Goal: Obtain resource: Obtain resource

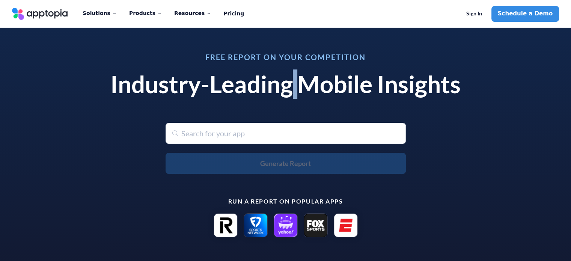
drag, startPoint x: 296, startPoint y: 85, endPoint x: 288, endPoint y: 87, distance: 7.7
click at [288, 87] on h1 "Industry-Leading Mobile Insights" at bounding box center [286, 84] width 368 height 29
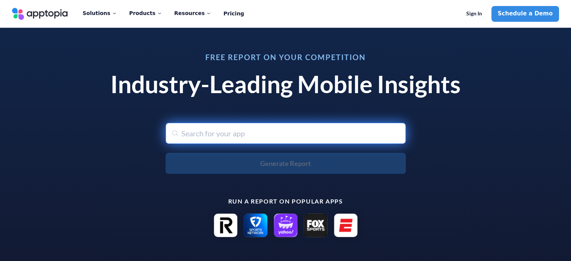
click at [228, 128] on input "text" at bounding box center [285, 133] width 240 height 21
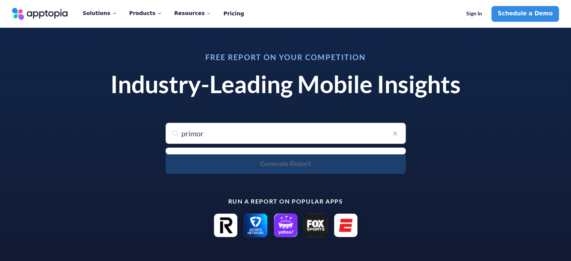
click at [242, 152] on ul "menu-options" at bounding box center [285, 150] width 240 height 7
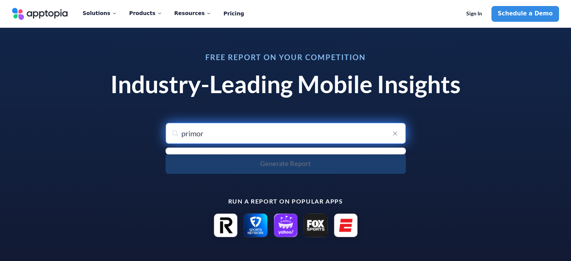
click at [213, 138] on input "primor" at bounding box center [285, 133] width 240 height 21
type input "primo"
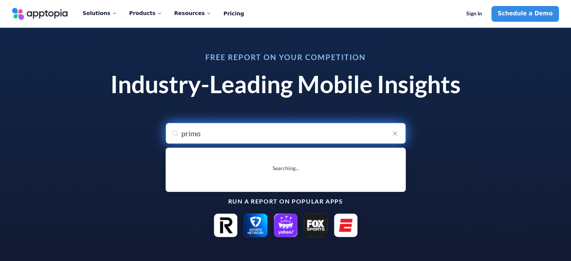
type input "primos Supermercados - Agenor"
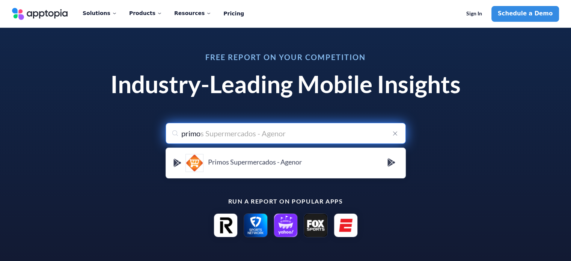
type input "primor"
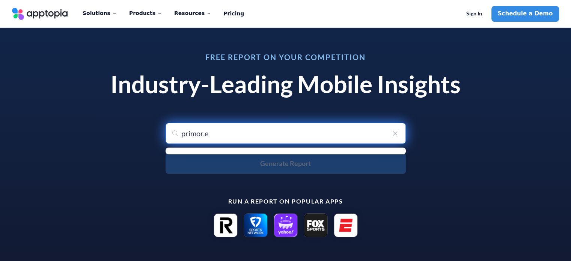
type input "[DOMAIN_NAME]"
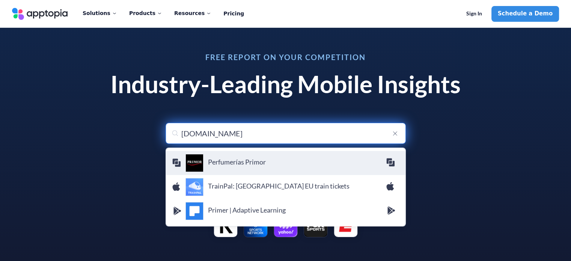
click at [235, 164] on h4 "Perfumerías Primor" at bounding box center [297, 162] width 178 height 8
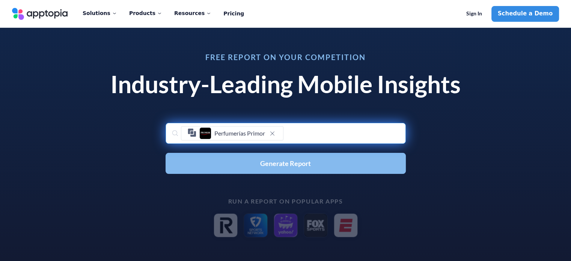
click at [301, 163] on span "Generate Report" at bounding box center [285, 163] width 51 height 7
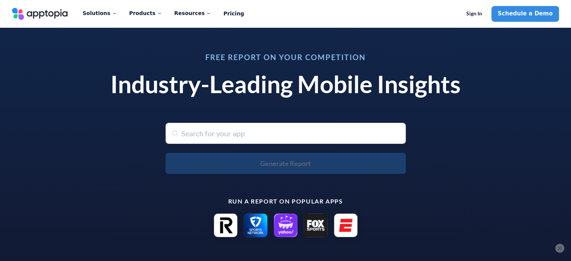
click at [563, 250] on button "×" at bounding box center [559, 248] width 9 height 9
click at [241, 118] on div "Free Report on Your Competition Industry-Leading Mobile Insights Search for any…" at bounding box center [286, 145] width 386 height 202
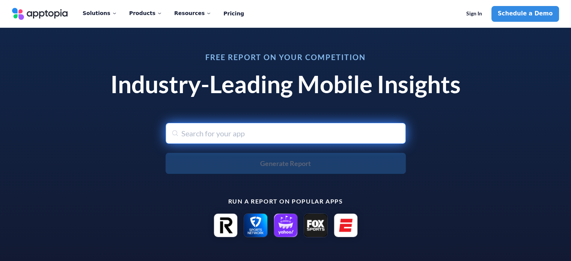
click at [221, 129] on input "text" at bounding box center [285, 133] width 240 height 21
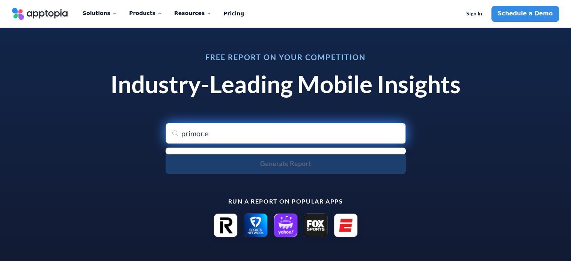
type input "[DOMAIN_NAME]"
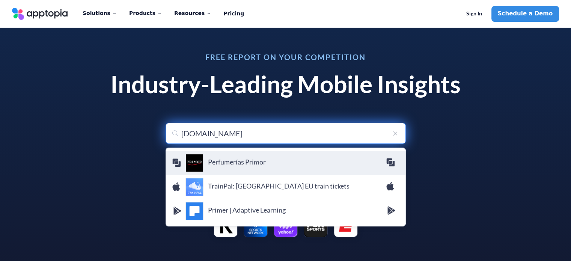
click at [177, 166] on icon "menu-options" at bounding box center [176, 162] width 9 height 9
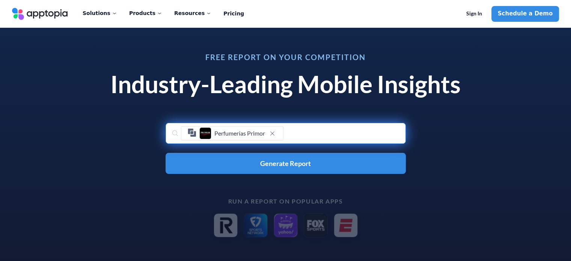
click at [307, 184] on div "Free Report on Your Competition Industry-Leading Mobile Insights Search for any…" at bounding box center [286, 145] width 386 height 202
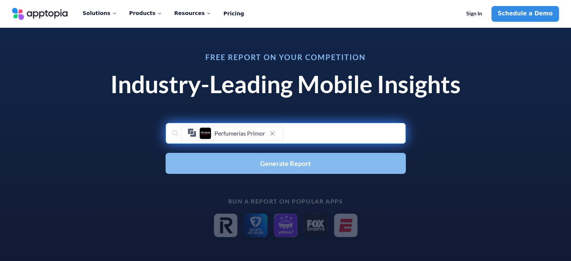
click at [294, 171] on button "Generate Report" at bounding box center [285, 163] width 240 height 21
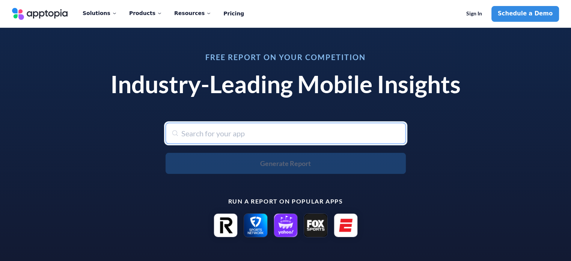
click at [235, 132] on input "text" at bounding box center [285, 133] width 240 height 21
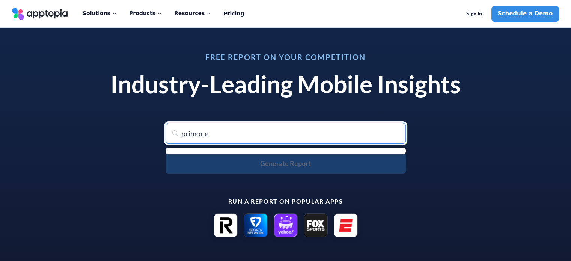
type input "[DOMAIN_NAME]"
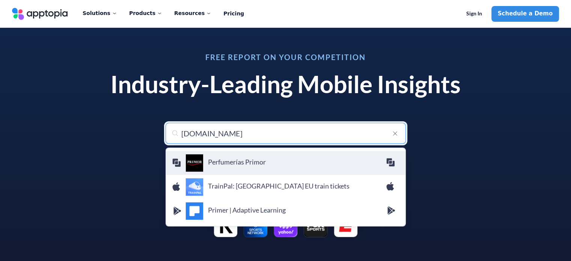
click at [226, 164] on h4 "Perfumerías Primor" at bounding box center [297, 162] width 178 height 8
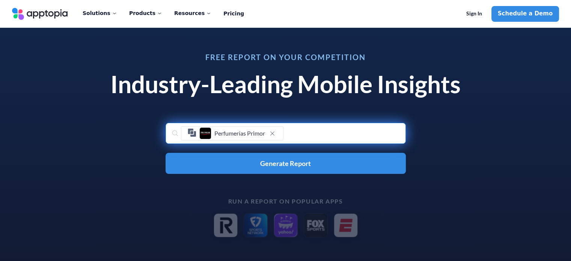
click at [313, 134] on div "Perfumerías Primor" at bounding box center [285, 133] width 240 height 21
click at [290, 133] on div "Perfumerías Primor" at bounding box center [285, 133] width 240 height 21
click at [176, 132] on div "Perfumerías Primor" at bounding box center [285, 133] width 240 height 21
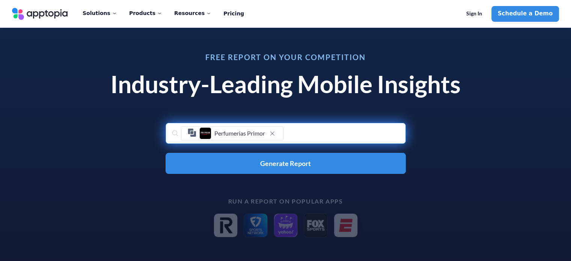
click at [286, 135] on div "Perfumerías Primor" at bounding box center [285, 133] width 240 height 21
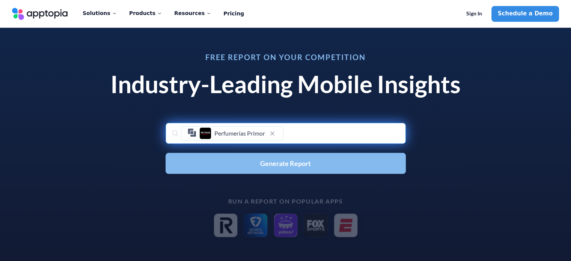
click at [240, 159] on button "Generate Report" at bounding box center [285, 163] width 240 height 21
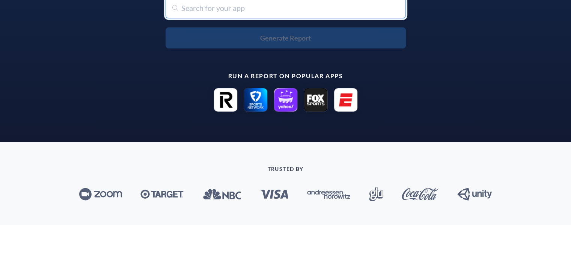
scroll to position [61, 0]
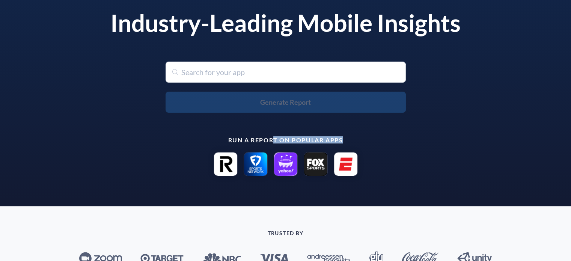
drag, startPoint x: 274, startPoint y: 138, endPoint x: 351, endPoint y: 143, distance: 77.1
click at [351, 143] on p "Run a report on popular apps" at bounding box center [286, 140] width 368 height 7
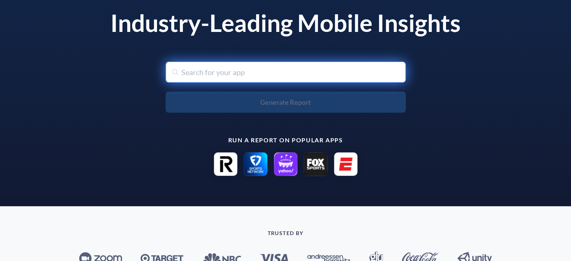
click at [198, 74] on input "text" at bounding box center [285, 72] width 240 height 21
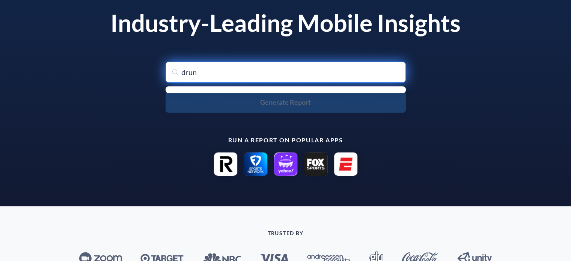
type input "druni"
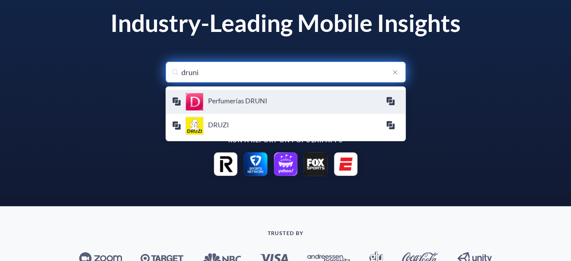
click at [176, 106] on div "Perfumerías DRUNI DRUNI S.A." at bounding box center [285, 102] width 227 height 18
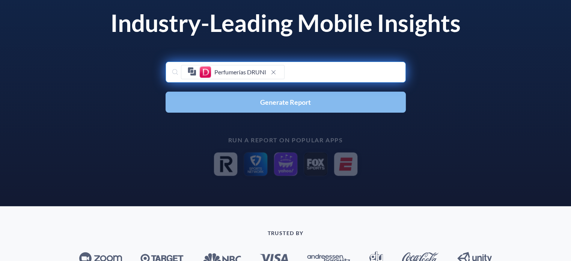
click at [239, 97] on button "Generate Report" at bounding box center [285, 102] width 240 height 21
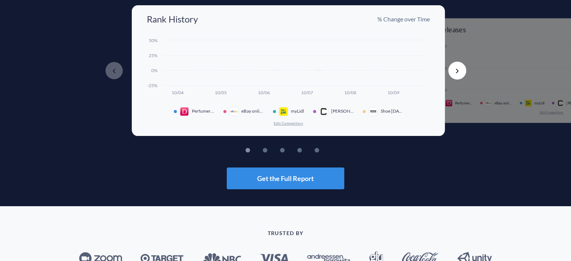
scroll to position [63, 0]
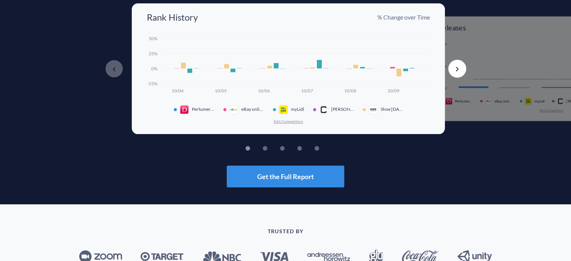
click at [336, 71] on rect at bounding box center [288, 65] width 283 height 61
click at [282, 123] on button "Edit Competitors" at bounding box center [288, 121] width 30 height 5
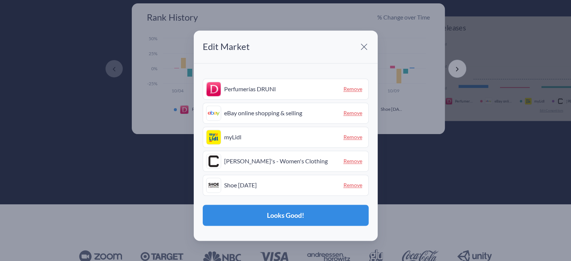
click at [350, 111] on span "Remove" at bounding box center [352, 113] width 25 height 12
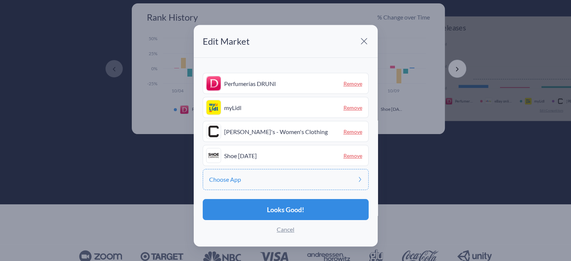
click at [287, 177] on div "Choose App" at bounding box center [286, 179] width 166 height 21
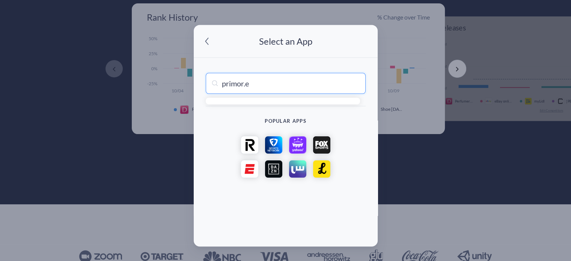
type input "[DOMAIN_NAME]"
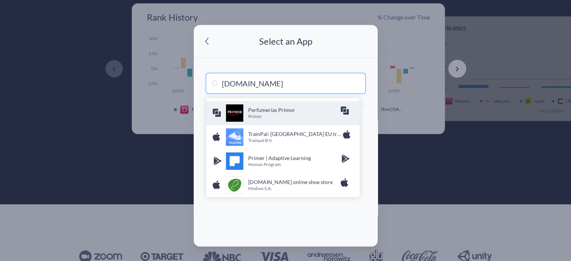
click at [269, 116] on p "Primor" at bounding box center [294, 117] width 92 height 6
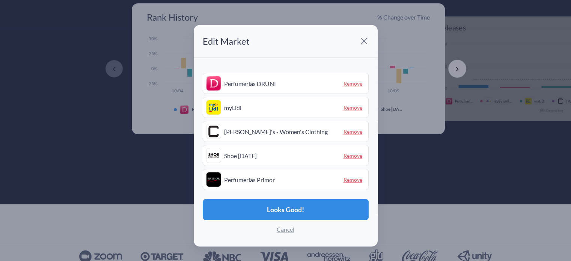
click at [346, 105] on span "Remove" at bounding box center [352, 108] width 25 height 12
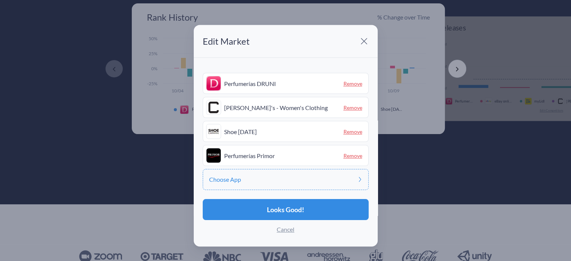
click at [346, 105] on span "Remove" at bounding box center [352, 108] width 25 height 12
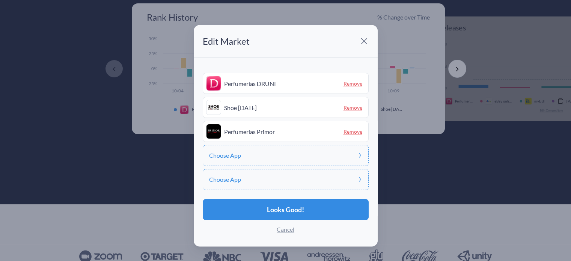
click at [346, 105] on span "Remove" at bounding box center [352, 108] width 25 height 12
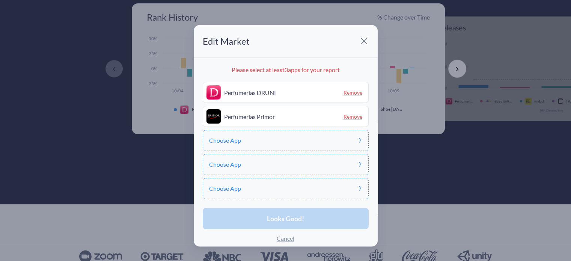
click at [284, 223] on div "Looks Good! Cancel" at bounding box center [286, 228] width 166 height 40
click at [284, 141] on div "Choose App" at bounding box center [286, 140] width 166 height 21
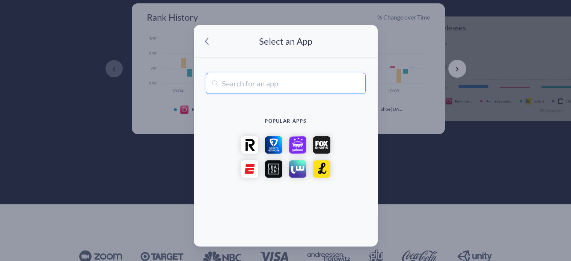
click at [280, 76] on input "text" at bounding box center [286, 83] width 160 height 21
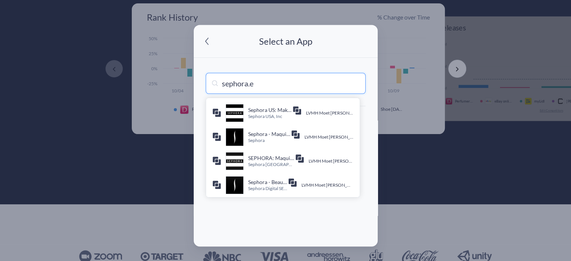
type input "[DOMAIN_NAME]"
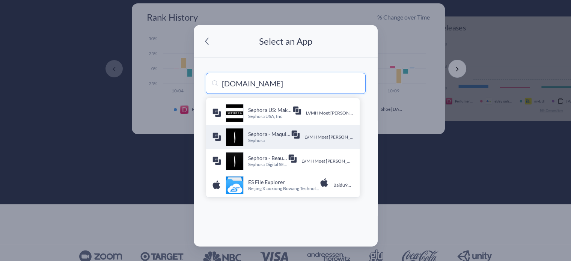
click at [270, 139] on p "Sephora" at bounding box center [269, 141] width 43 height 6
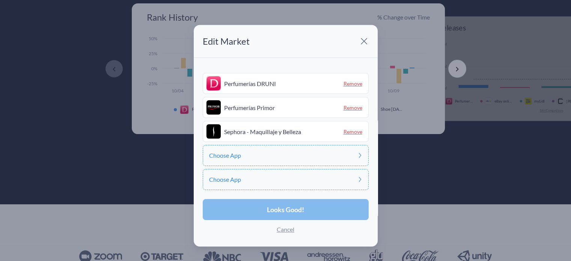
click at [276, 207] on span "Looks Good!" at bounding box center [285, 209] width 37 height 7
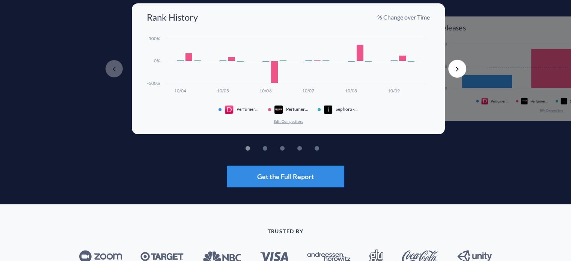
click at [357, 55] on rect at bounding box center [359, 52] width 7 height 17
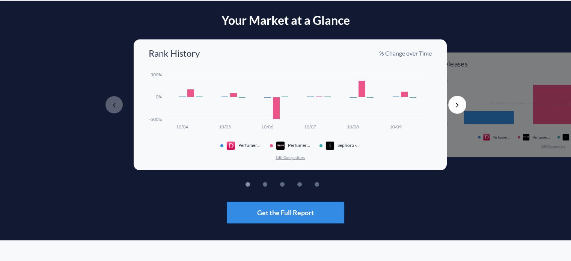
drag, startPoint x: 182, startPoint y: 96, endPoint x: 188, endPoint y: 94, distance: 5.8
click at [188, 94] on rect at bounding box center [190, 93] width 7 height 8
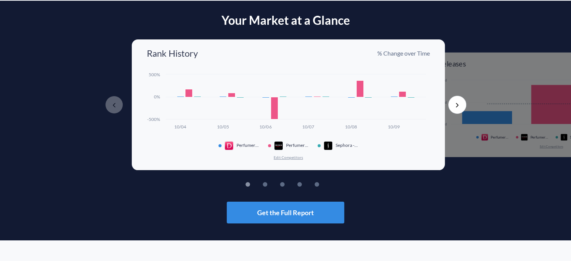
click at [189, 94] on rect at bounding box center [188, 93] width 7 height 8
click at [228, 93] on rect at bounding box center [231, 95] width 7 height 4
click at [356, 94] on rect at bounding box center [359, 88] width 7 height 17
click at [392, 90] on rect at bounding box center [288, 101] width 283 height 61
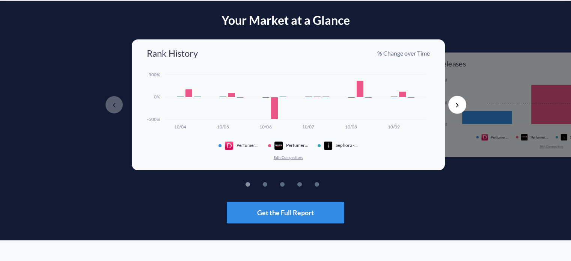
click at [392, 90] on rect at bounding box center [288, 101] width 283 height 61
click at [450, 107] on button "Next" at bounding box center [457, 105] width 18 height 18
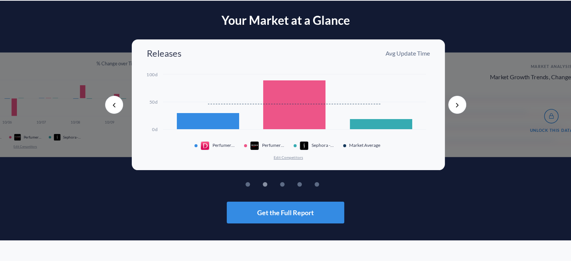
click at [208, 120] on rect at bounding box center [208, 121] width 63 height 17
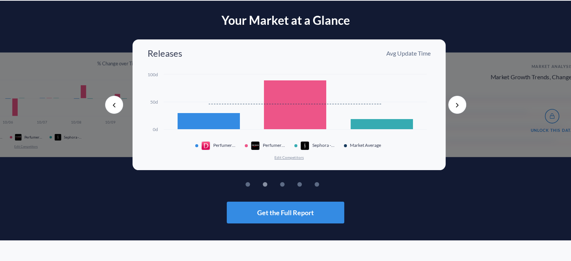
drag, startPoint x: 215, startPoint y: 122, endPoint x: 217, endPoint y: 114, distance: 8.5
click at [217, 114] on rect at bounding box center [208, 121] width 63 height 17
click at [456, 110] on button "Next" at bounding box center [457, 105] width 18 height 18
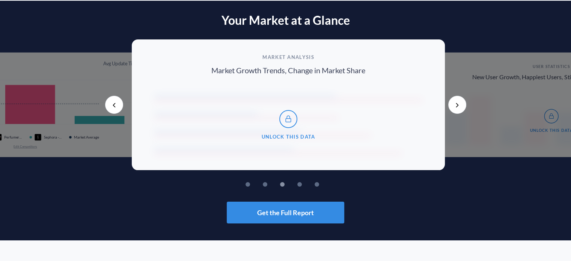
click at [462, 109] on button "Next" at bounding box center [457, 105] width 18 height 18
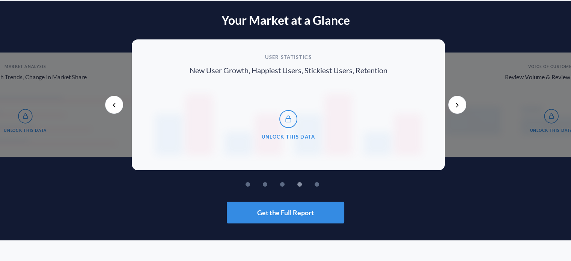
click at [455, 104] on button "Next" at bounding box center [457, 105] width 18 height 18
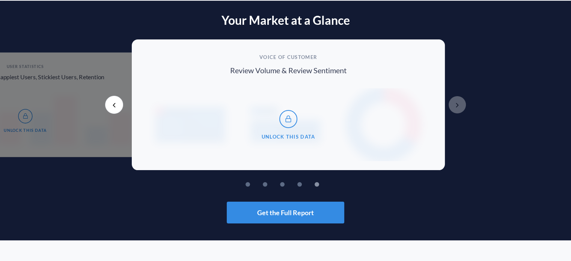
click at [455, 104] on button "Next" at bounding box center [457, 105] width 18 height 18
click at [111, 103] on button "Previous" at bounding box center [114, 105] width 18 height 18
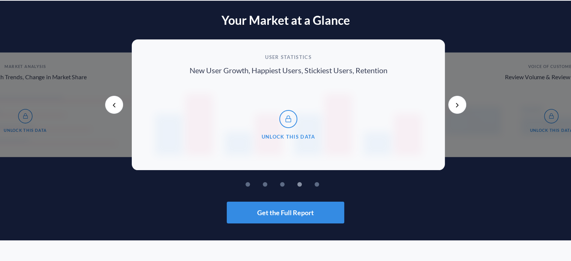
click at [111, 103] on button "Previous" at bounding box center [114, 105] width 18 height 18
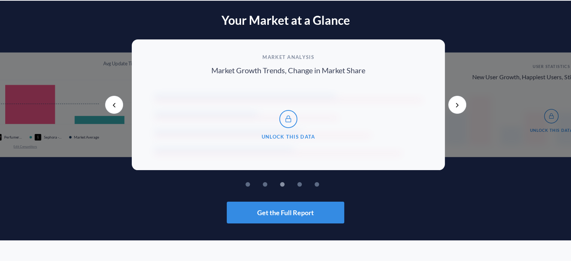
click at [111, 103] on button "Previous" at bounding box center [114, 105] width 18 height 18
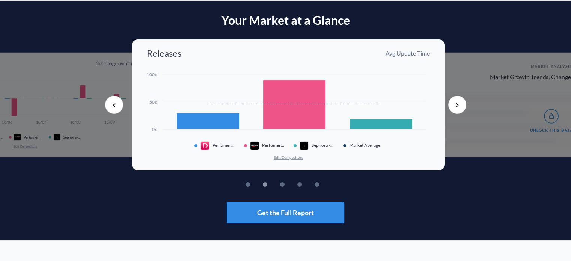
click at [111, 103] on button "Previous" at bounding box center [114, 105] width 18 height 18
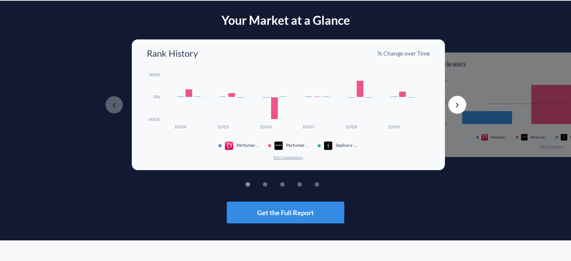
click at [281, 155] on button "Edit Competitors" at bounding box center [288, 157] width 30 height 5
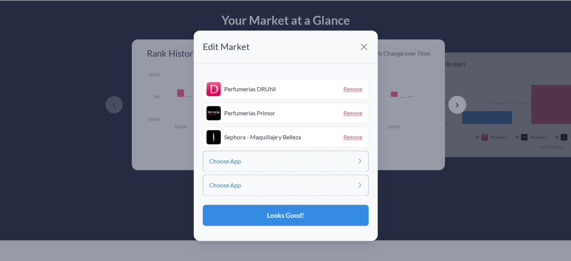
drag, startPoint x: 286, startPoint y: 137, endPoint x: 259, endPoint y: 161, distance: 35.1
click at [259, 161] on div "Perfumerías DRUNI Remove Perfumerías Primor Remove Sephora - Maquillaje y Belle…" at bounding box center [286, 136] width 166 height 117
click at [259, 161] on div "Choose App" at bounding box center [286, 160] width 166 height 21
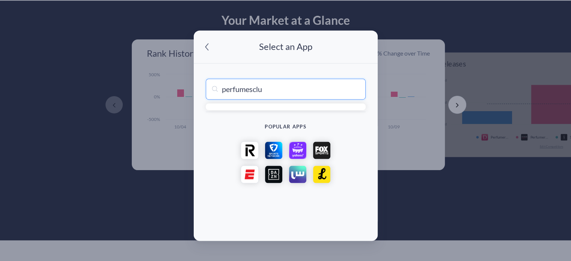
type input "perfumesclub"
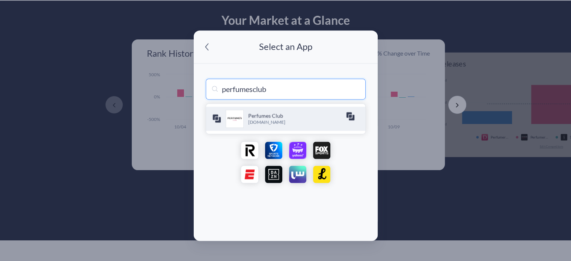
click at [263, 123] on p "[DOMAIN_NAME]" at bounding box center [297, 122] width 98 height 6
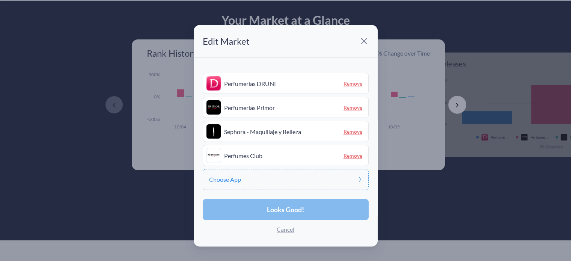
click at [262, 200] on button "Looks Good!" at bounding box center [286, 209] width 166 height 21
